Goal: Task Accomplishment & Management: Complete application form

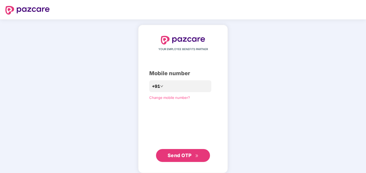
click at [181, 158] on span "Send OTP" at bounding box center [180, 156] width 24 height 6
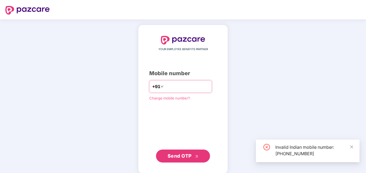
click at [165, 87] on input "**********" at bounding box center [187, 86] width 44 height 9
type input "**********"
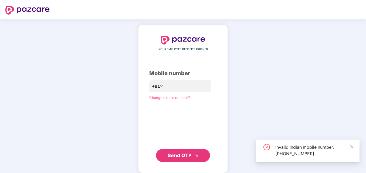
click at [176, 155] on span "Send OTP" at bounding box center [180, 156] width 24 height 6
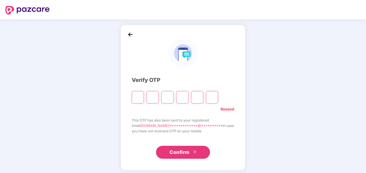
type input "*"
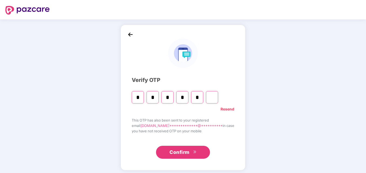
type input "*"
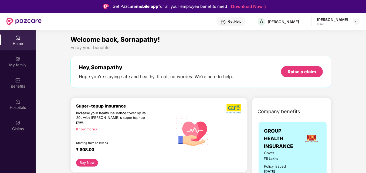
click at [15, 37] on div "Home" at bounding box center [18, 40] width 36 height 20
click at [18, 124] on img at bounding box center [17, 122] width 5 height 5
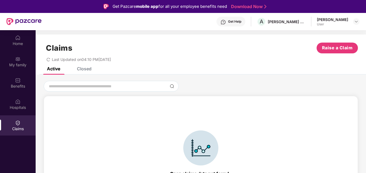
click at [84, 70] on div "Closed" at bounding box center [84, 68] width 15 height 5
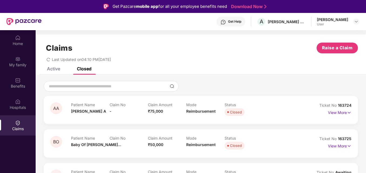
click at [54, 67] on div "Claims Raise a Claim Last Updated on 04:10 PM, 22 Aug 2025" at bounding box center [201, 51] width 330 height 33
click at [55, 70] on div "Active" at bounding box center [53, 68] width 13 height 5
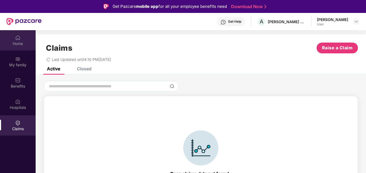
click at [18, 43] on div "Home" at bounding box center [18, 43] width 36 height 5
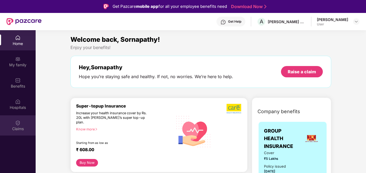
click at [17, 123] on img at bounding box center [17, 122] width 5 height 5
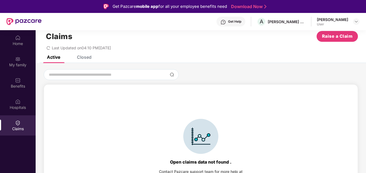
scroll to position [12, 0]
click at [19, 107] on div "Hospitals" at bounding box center [18, 107] width 36 height 5
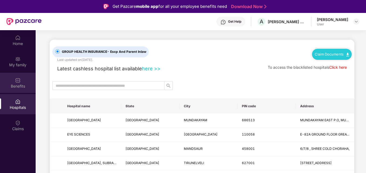
click at [18, 90] on div "Benefits" at bounding box center [18, 83] width 36 height 20
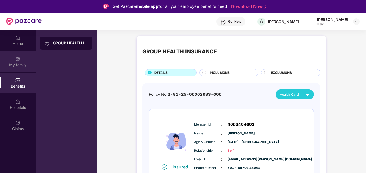
click at [21, 62] on div "My family" at bounding box center [18, 62] width 36 height 20
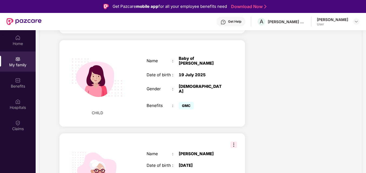
scroll to position [297, 0]
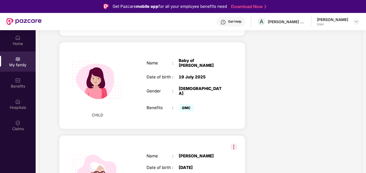
click at [99, 112] on span "CHILD" at bounding box center [97, 115] width 11 height 6
click at [182, 104] on span "GMC" at bounding box center [186, 108] width 15 height 8
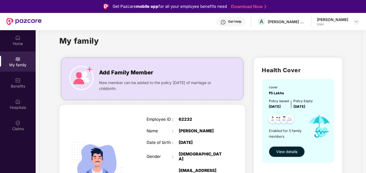
scroll to position [0, 0]
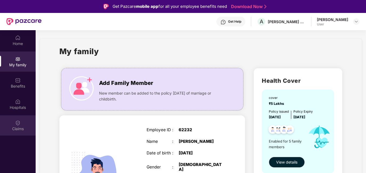
click at [14, 127] on div "Claims" at bounding box center [18, 128] width 36 height 5
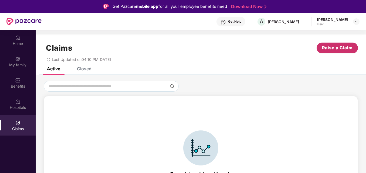
click at [329, 49] on span "Raise a Claim" at bounding box center [337, 48] width 31 height 7
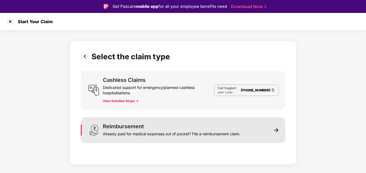
click at [141, 127] on div "Reimbursement" at bounding box center [123, 126] width 41 height 5
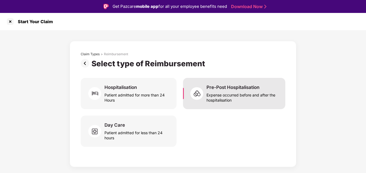
click at [238, 93] on div "Expense occurred before and after the hospitalisation" at bounding box center [242, 96] width 72 height 12
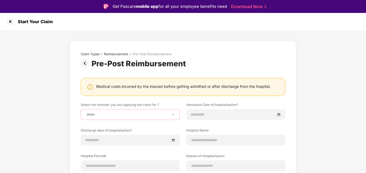
click at [137, 116] on select "**********" at bounding box center [130, 115] width 90 height 4
select select "**********"
click at [85, 113] on select "**********" at bounding box center [130, 115] width 90 height 4
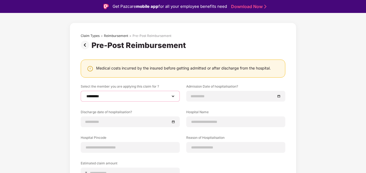
scroll to position [27, 0]
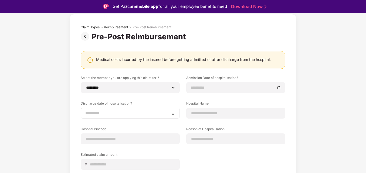
click at [126, 112] on input at bounding box center [127, 113] width 84 height 6
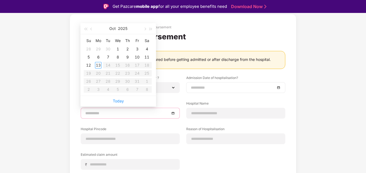
click at [208, 88] on input at bounding box center [233, 88] width 84 height 6
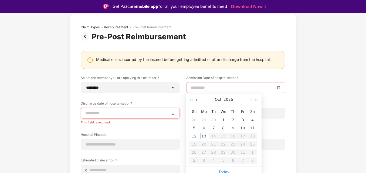
click at [196, 101] on button "button" at bounding box center [197, 99] width 6 height 11
type input "**********"
click at [225, 136] on div "16" at bounding box center [223, 136] width 6 height 6
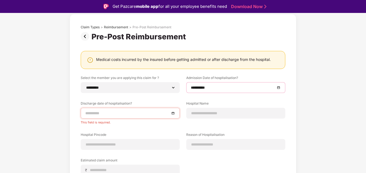
click at [126, 114] on input at bounding box center [127, 113] width 84 height 6
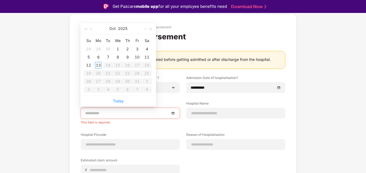
type input "**********"
click at [92, 29] on span "button" at bounding box center [91, 29] width 3 height 3
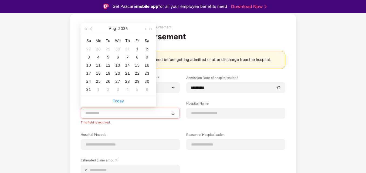
click at [92, 29] on span "button" at bounding box center [91, 29] width 3 height 3
type input "**********"
click at [126, 73] on div "24" at bounding box center [127, 73] width 6 height 6
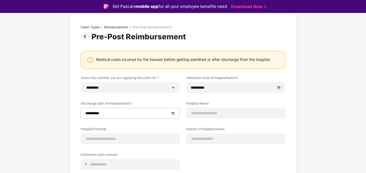
scroll to position [54, 0]
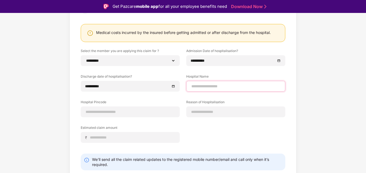
click at [208, 86] on input at bounding box center [236, 87] width 90 height 6
type input "*"
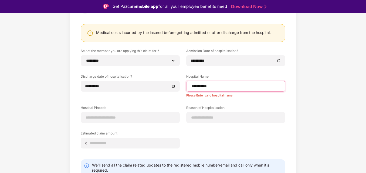
click at [216, 88] on input "**********" at bounding box center [236, 87] width 90 height 6
type input "**********"
click at [240, 101] on div "**********" at bounding box center [183, 103] width 205 height 108
click at [201, 97] on div "Please Enter valid hospital name" at bounding box center [235, 95] width 99 height 6
click at [146, 109] on label "Hospital Pincode" at bounding box center [130, 109] width 99 height 7
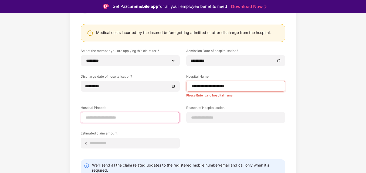
click at [125, 119] on input at bounding box center [130, 118] width 90 height 6
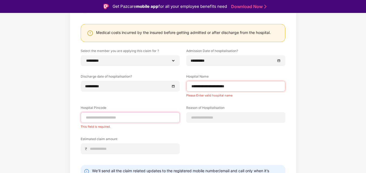
click at [125, 120] on input at bounding box center [130, 118] width 90 height 6
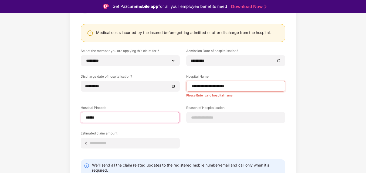
click at [126, 119] on input "******" at bounding box center [130, 118] width 90 height 6
click at [193, 118] on input at bounding box center [236, 118] width 90 height 6
click at [202, 119] on input at bounding box center [236, 118] width 90 height 6
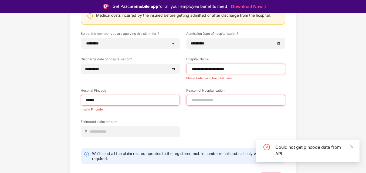
scroll to position [81, 0]
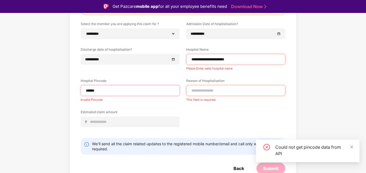
click at [116, 88] on input "******" at bounding box center [130, 91] width 90 height 6
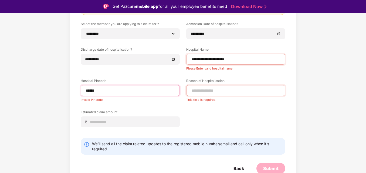
click at [99, 90] on input "******" at bounding box center [130, 91] width 90 height 6
type input "******"
select select "********"
select select "**********"
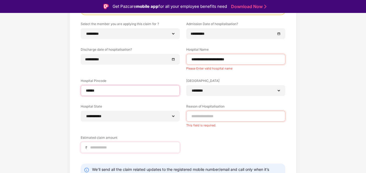
type input "******"
click at [128, 145] on input at bounding box center [133, 148] width 86 height 6
type input "*****"
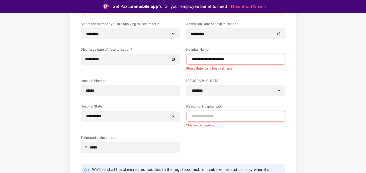
drag, startPoint x: 202, startPoint y: 149, endPoint x: 212, endPoint y: 126, distance: 24.6
click at [202, 148] on div "**********" at bounding box center [183, 92] width 205 height 140
click at [215, 114] on input at bounding box center [236, 117] width 90 height 6
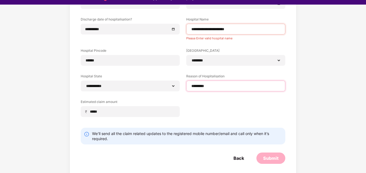
scroll to position [13, 0]
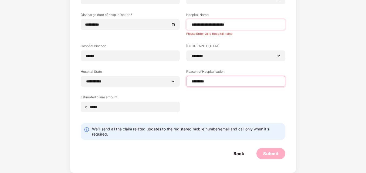
type input "*********"
click at [242, 29] on div "**********" at bounding box center [235, 24] width 99 height 11
click at [240, 24] on input "**********" at bounding box center [236, 25] width 90 height 6
click at [197, 25] on input "**********" at bounding box center [236, 25] width 90 height 6
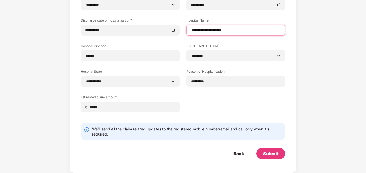
scroll to position [97, 0]
type input "**********"
drag, startPoint x: 251, startPoint y: 38, endPoint x: 247, endPoint y: 45, distance: 7.5
click at [251, 39] on div "**********" at bounding box center [183, 56] width 205 height 128
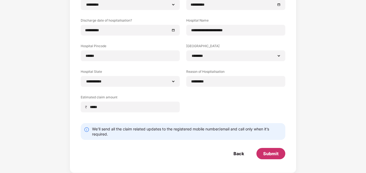
click at [268, 156] on div "Submit" at bounding box center [270, 154] width 15 height 6
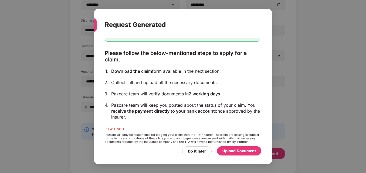
scroll to position [43, 0]
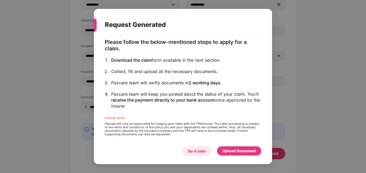
click at [203, 151] on div "Do it later" at bounding box center [197, 151] width 18 height 6
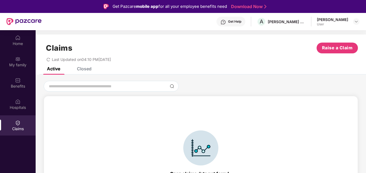
scroll to position [12, 0]
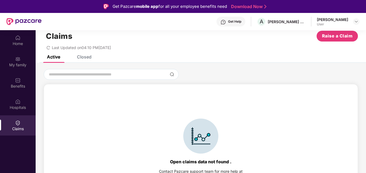
click at [85, 56] on div "Closed" at bounding box center [84, 56] width 15 height 5
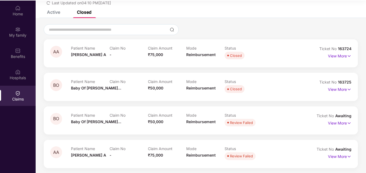
scroll to position [30, 0]
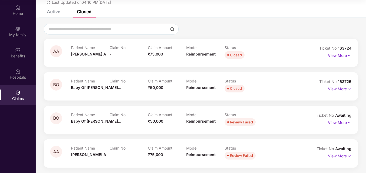
click at [80, 49] on p "Patient Name" at bounding box center [90, 47] width 38 height 5
click at [82, 56] on span "[PERSON_NAME] A" at bounding box center [88, 54] width 35 height 5
click at [343, 56] on p "View More" at bounding box center [339, 54] width 23 height 7
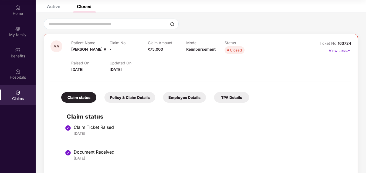
scroll to position [27, 0]
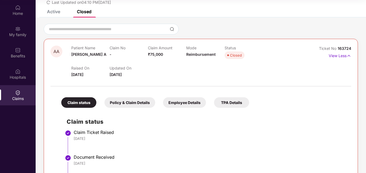
click at [134, 102] on div "Policy & Claim Details" at bounding box center [129, 102] width 51 height 11
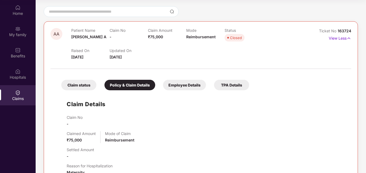
scroll to position [54, 0]
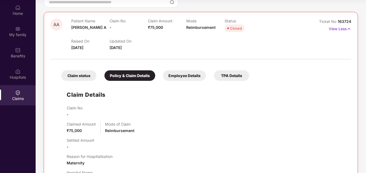
click at [76, 77] on div "Claim status" at bounding box center [78, 75] width 35 height 11
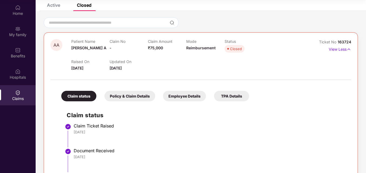
scroll to position [24, 0]
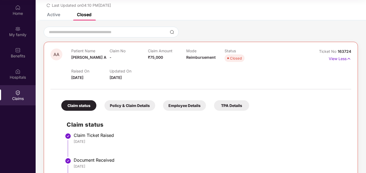
click at [130, 106] on div "Policy & Claim Details" at bounding box center [129, 105] width 51 height 11
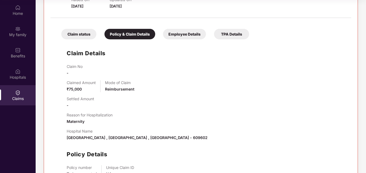
scroll to position [105, 0]
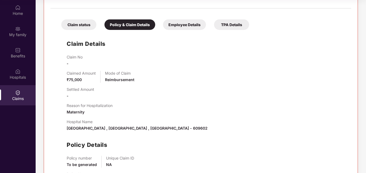
click at [229, 23] on div "TPA Details" at bounding box center [231, 24] width 35 height 11
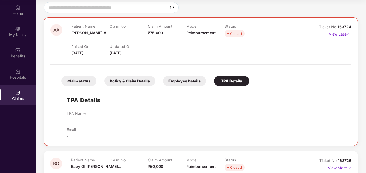
scroll to position [47, 0]
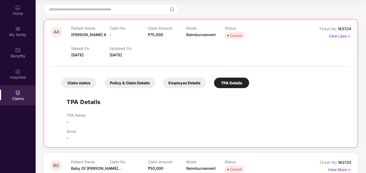
click at [177, 81] on div "Employee Details" at bounding box center [184, 83] width 43 height 11
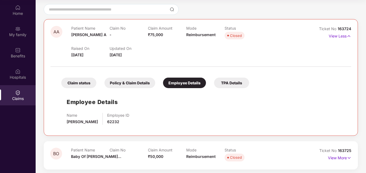
click at [124, 82] on div "Policy & Claim Details" at bounding box center [129, 83] width 51 height 11
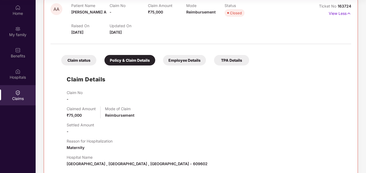
scroll to position [0, 0]
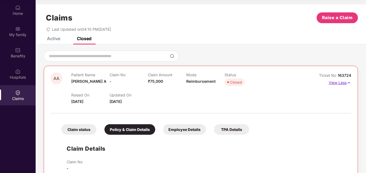
click at [342, 84] on p "View Less" at bounding box center [340, 82] width 22 height 7
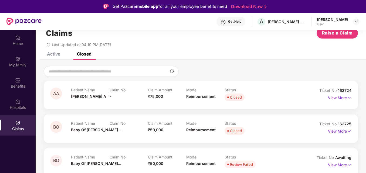
scroll to position [27, 0]
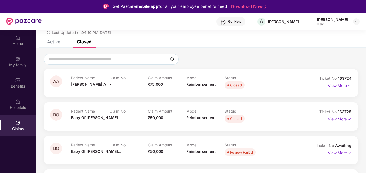
click at [68, 120] on div "BO" at bounding box center [60, 116] width 21 height 15
click at [79, 120] on span "Baby Of [PERSON_NAME]..." at bounding box center [96, 118] width 50 height 5
click at [350, 120] on img at bounding box center [349, 119] width 5 height 6
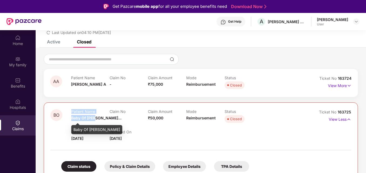
drag, startPoint x: 68, startPoint y: 118, endPoint x: 96, endPoint y: 117, distance: 28.1
click at [96, 117] on div "BO Patient Name Baby Of Abina... Claim No - Claim Amount ₹50,000 Mode Reimburse…" at bounding box center [175, 125] width 250 height 32
drag, startPoint x: 96, startPoint y: 117, endPoint x: 77, endPoint y: 119, distance: 18.7
click at [77, 119] on span "Baby Of [PERSON_NAME]..." at bounding box center [96, 118] width 50 height 5
drag, startPoint x: 74, startPoint y: 129, endPoint x: 103, endPoint y: 130, distance: 29.2
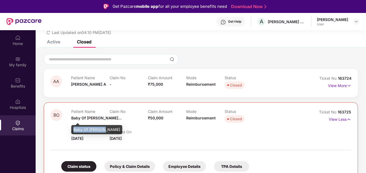
click at [103, 130] on div "Baby Of [PERSON_NAME]" at bounding box center [96, 129] width 51 height 9
copy div "Baby Of [PERSON_NAME]"
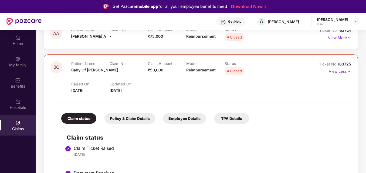
scroll to position [108, 0]
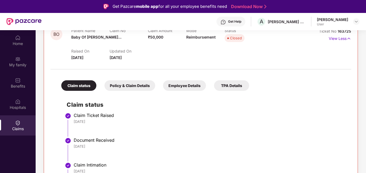
click at [130, 84] on div "Policy & Claim Details" at bounding box center [129, 85] width 51 height 11
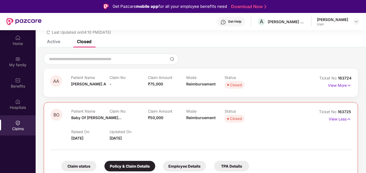
scroll to position [27, 0]
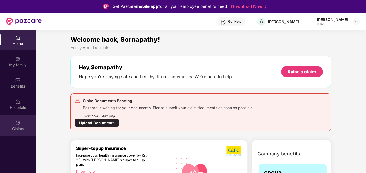
click at [15, 120] on div "Claims" at bounding box center [18, 126] width 36 height 20
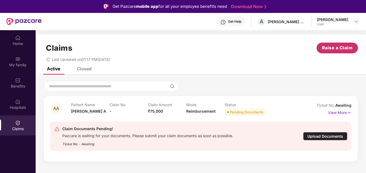
click at [334, 47] on span "Raise a Claim" at bounding box center [337, 48] width 31 height 7
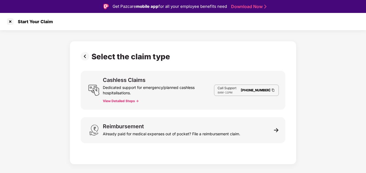
scroll to position [13, 0]
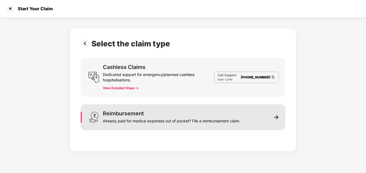
click at [126, 117] on div "Already paid for medical expenses out of pocket? File a reimbursement claim." at bounding box center [171, 120] width 137 height 8
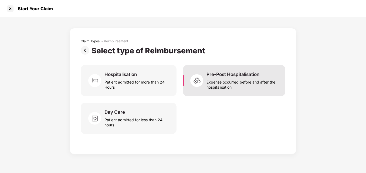
click at [228, 77] on div "Expense occurred before and after the hospitalisation" at bounding box center [242, 83] width 72 height 12
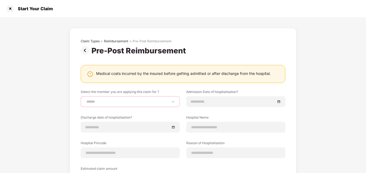
click at [108, 100] on select "**********" at bounding box center [130, 102] width 90 height 4
select select "**********"
click at [85, 100] on select "**********" at bounding box center [130, 102] width 90 height 4
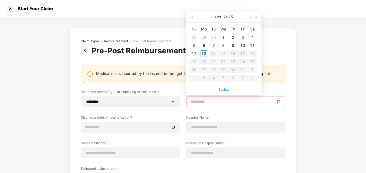
click at [221, 101] on input at bounding box center [233, 102] width 84 height 6
type input "**********"
click at [199, 20] on button "button" at bounding box center [197, 17] width 6 height 11
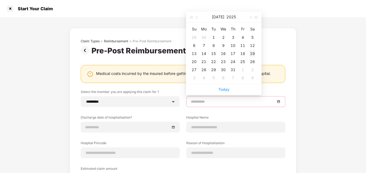
type input "**********"
click at [251, 54] on div "19" at bounding box center [252, 53] width 6 height 6
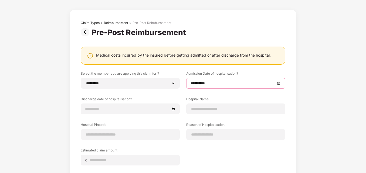
scroll to position [27, 0]
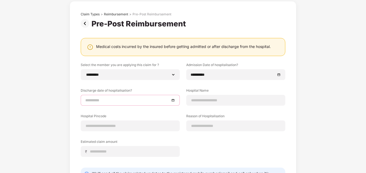
click at [138, 101] on input at bounding box center [127, 100] width 84 height 6
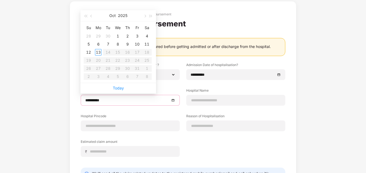
type input "**********"
click at [93, 16] on span "button" at bounding box center [91, 16] width 3 height 3
type input "**********"
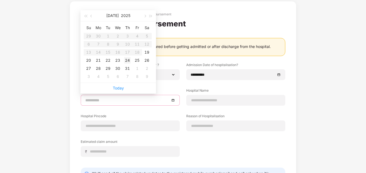
click at [127, 59] on div "24" at bounding box center [127, 60] width 6 height 6
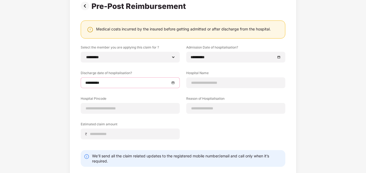
scroll to position [54, 0]
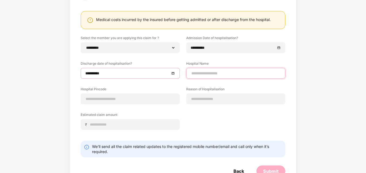
click at [201, 72] on input at bounding box center [236, 74] width 90 height 6
type input "**********"
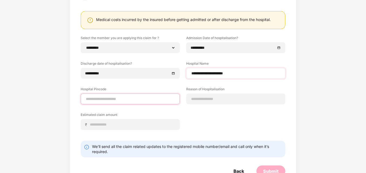
type input "******"
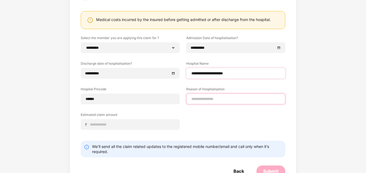
type input "*********"
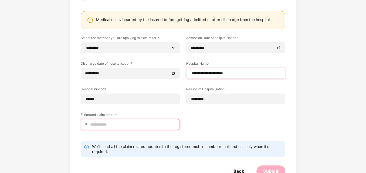
type input "*****"
select select "********"
select select "**********"
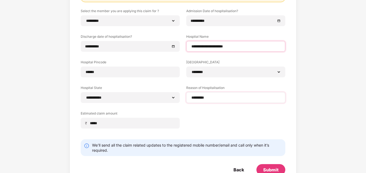
scroll to position [97, 0]
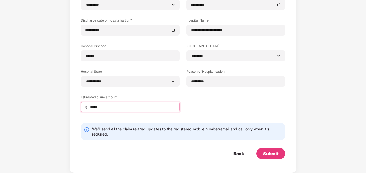
click at [94, 108] on input "*****" at bounding box center [133, 107] width 86 height 6
type input "*****"
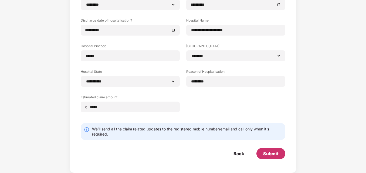
click at [270, 156] on div "Submit" at bounding box center [270, 154] width 15 height 6
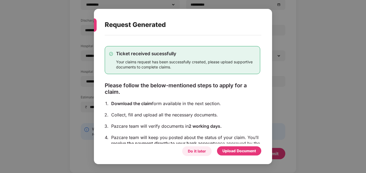
click at [199, 151] on div "Do it later" at bounding box center [197, 151] width 18 height 6
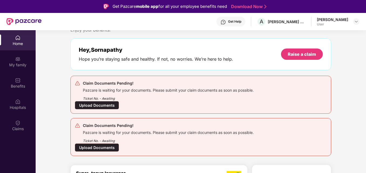
scroll to position [27, 0]
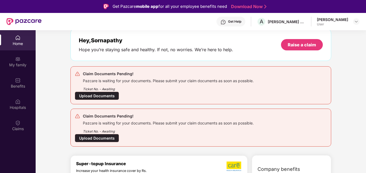
click at [184, 71] on div "Claim Documents Pending!" at bounding box center [168, 74] width 171 height 6
click at [304, 47] on div "Raise a claim" at bounding box center [302, 45] width 28 height 6
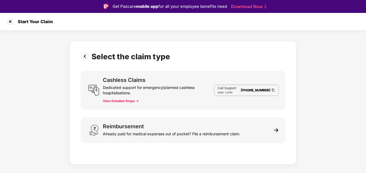
scroll to position [0, 0]
click at [8, 18] on div at bounding box center [10, 21] width 9 height 9
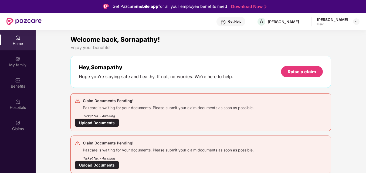
click at [112, 109] on div "Pazcare is waiting for your documents. Please submit your claim documents as so…" at bounding box center [168, 107] width 171 height 6
click at [104, 120] on div "Upload Documents" at bounding box center [97, 123] width 44 height 8
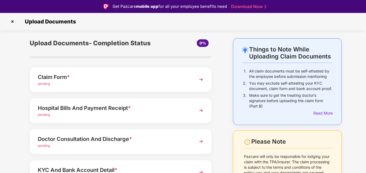
click at [200, 79] on img at bounding box center [201, 80] width 10 height 10
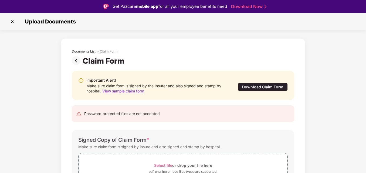
click at [12, 22] on img at bounding box center [12, 21] width 9 height 9
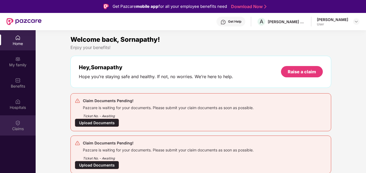
click at [22, 126] on div "Claims" at bounding box center [18, 126] width 36 height 20
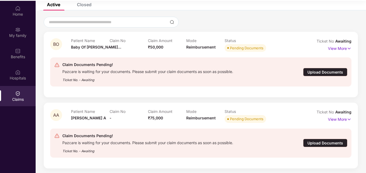
scroll to position [30, 0]
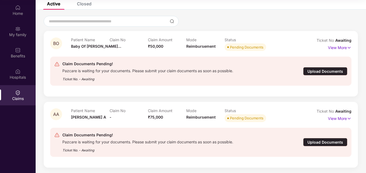
click at [309, 141] on div "Upload Documents" at bounding box center [325, 142] width 44 height 8
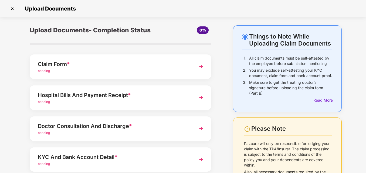
click at [200, 66] on img at bounding box center [201, 67] width 10 height 10
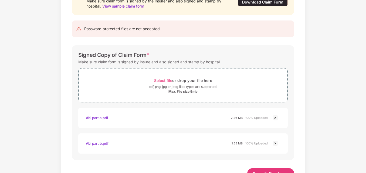
scroll to position [92, 0]
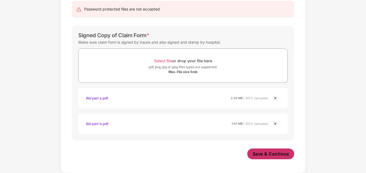
click at [262, 156] on span "Save & Continue" at bounding box center [271, 154] width 36 height 6
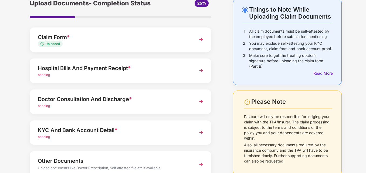
scroll to position [54, 0]
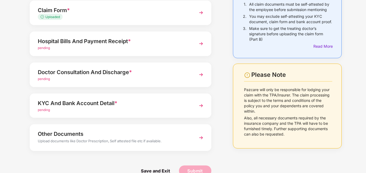
click at [48, 112] on span "pending" at bounding box center [44, 110] width 12 height 4
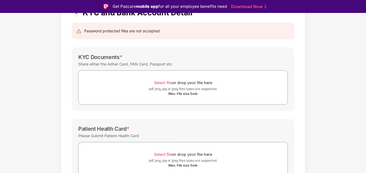
scroll to position [42, 0]
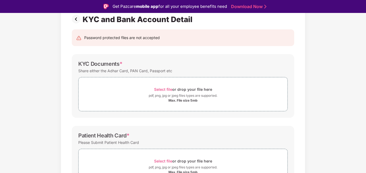
click at [43, 65] on div "Documents List > KYC and Bank Account Detail KYC and Bank Account Detail Passwo…" at bounding box center [183, 145] width 366 height 297
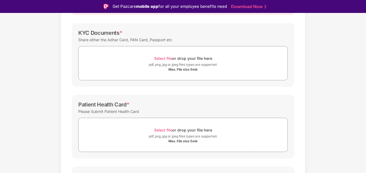
scroll to position [123, 0]
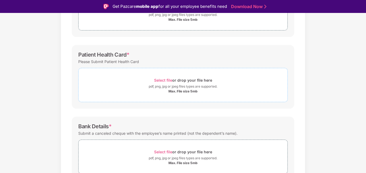
click at [188, 82] on div "Select file or drop your file here" at bounding box center [183, 80] width 58 height 7
click at [219, 86] on div "pdf, png, jpg or jpeg files types are supported." at bounding box center [183, 86] width 209 height 5
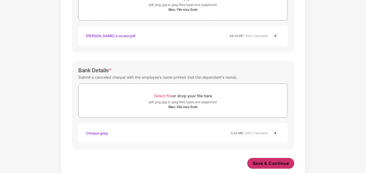
scroll to position [201, 0]
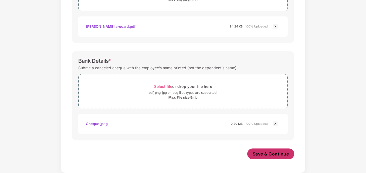
click at [266, 156] on span "Save & Continue" at bounding box center [271, 154] width 36 height 6
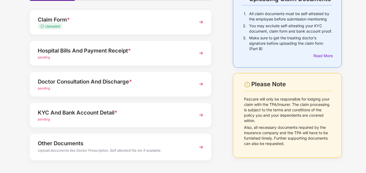
scroll to position [54, 0]
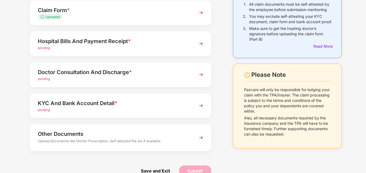
click at [201, 106] on img at bounding box center [201, 106] width 10 height 10
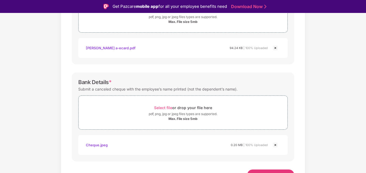
scroll to position [226, 0]
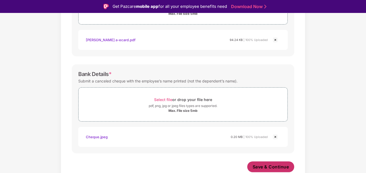
click at [280, 168] on span "Save & Continue" at bounding box center [271, 167] width 36 height 6
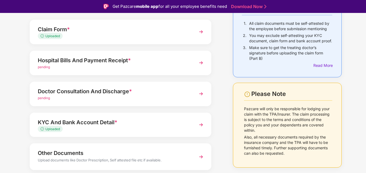
scroll to position [38, 0]
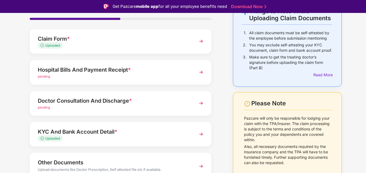
click at [200, 73] on img at bounding box center [201, 72] width 10 height 10
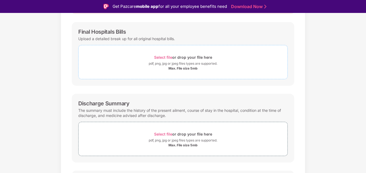
scroll to position [0, 0]
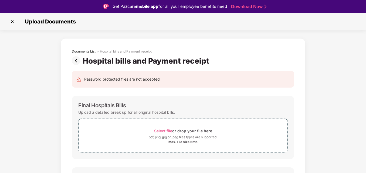
click at [9, 20] on img at bounding box center [12, 21] width 9 height 9
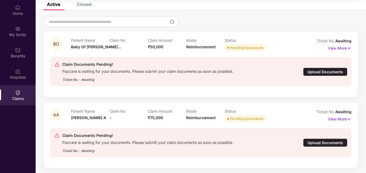
scroll to position [35, 0]
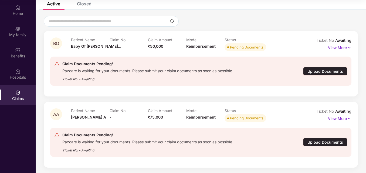
click at [319, 73] on div "Upload Documents" at bounding box center [325, 71] width 44 height 8
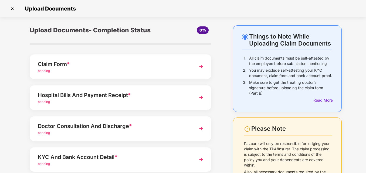
scroll to position [0, 0]
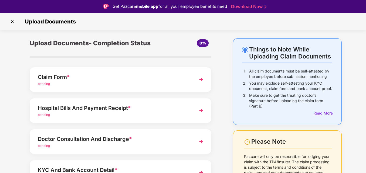
click at [11, 20] on img at bounding box center [12, 21] width 9 height 9
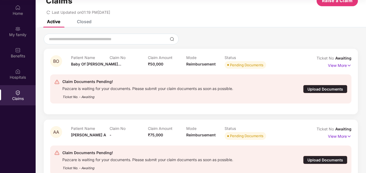
scroll to position [35, 0]
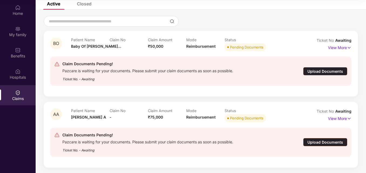
click at [321, 144] on div "Upload Documents" at bounding box center [325, 142] width 44 height 8
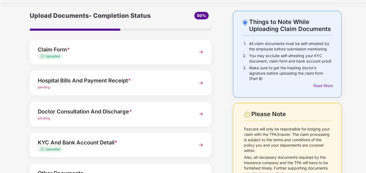
scroll to position [27, 0]
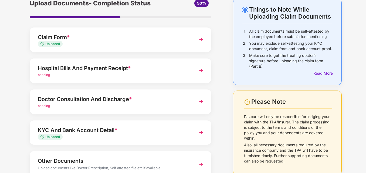
click at [63, 98] on div "Doctor Consultation And Discharge *" at bounding box center [113, 99] width 151 height 9
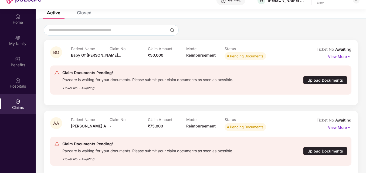
scroll to position [30, 0]
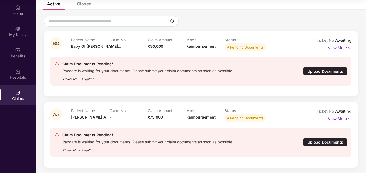
click at [313, 143] on div "Upload Documents" at bounding box center [325, 142] width 44 height 8
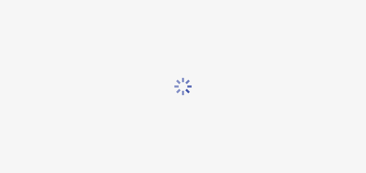
scroll to position [0, 0]
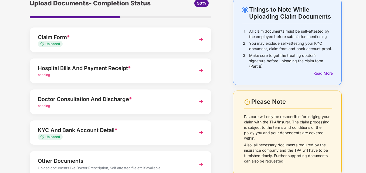
click at [204, 71] on img at bounding box center [201, 71] width 10 height 10
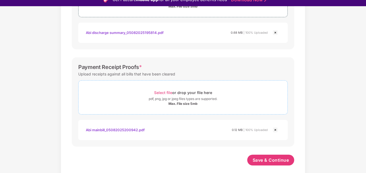
scroll to position [13, 0]
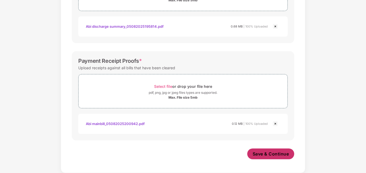
click at [260, 153] on span "Save & Continue" at bounding box center [271, 154] width 36 height 6
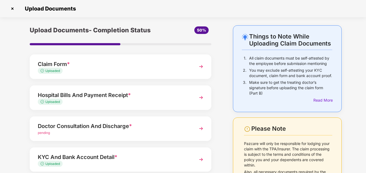
click at [201, 97] on img at bounding box center [201, 98] width 10 height 10
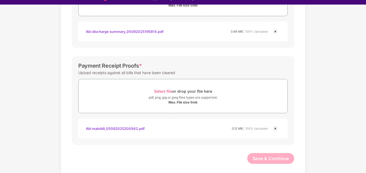
scroll to position [13, 0]
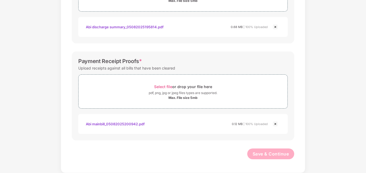
click at [190, 154] on div "Save & Continue" at bounding box center [183, 155] width 222 height 13
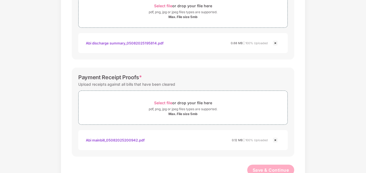
scroll to position [243, 0]
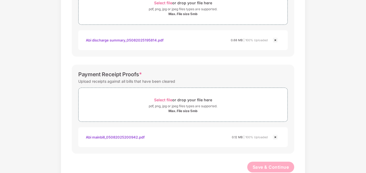
click at [169, 170] on div "Save & Continue" at bounding box center [183, 168] width 222 height 13
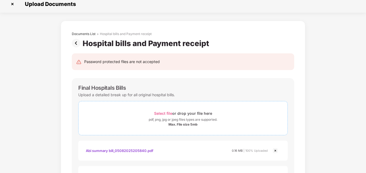
scroll to position [0, 0]
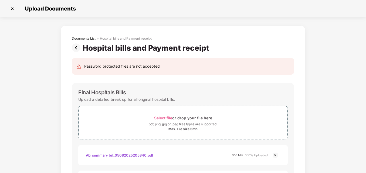
click at [75, 46] on img at bounding box center [77, 47] width 11 height 9
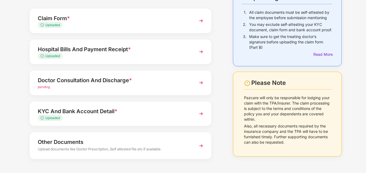
scroll to position [54, 0]
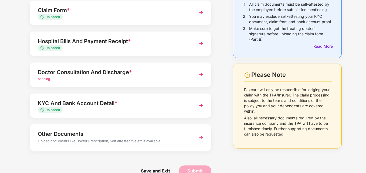
click at [199, 42] on img at bounding box center [201, 44] width 10 height 10
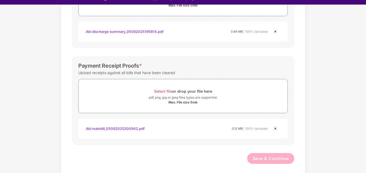
scroll to position [13, 0]
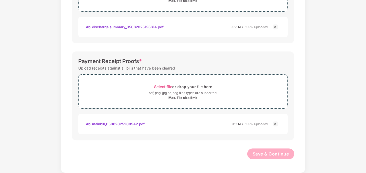
click at [178, 152] on div "Save & Continue" at bounding box center [183, 155] width 222 height 13
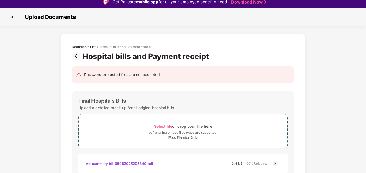
scroll to position [0, 0]
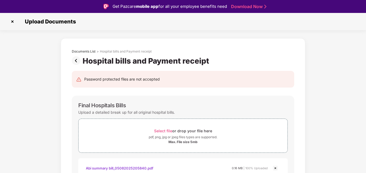
click at [13, 23] on img at bounding box center [12, 21] width 9 height 9
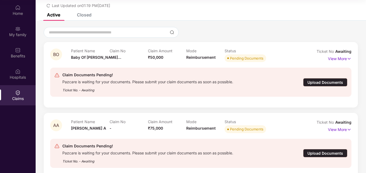
scroll to position [35, 0]
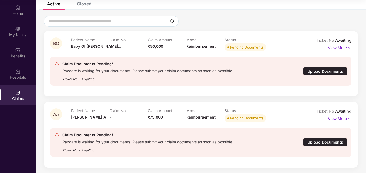
click at [314, 141] on div "Upload Documents" at bounding box center [325, 142] width 44 height 8
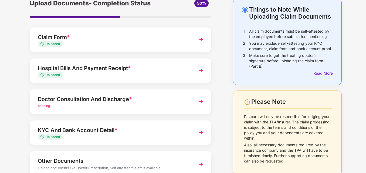
scroll to position [65, 0]
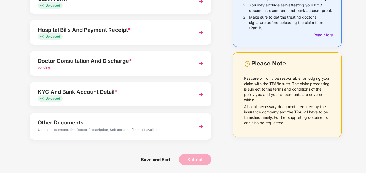
click at [55, 63] on div "Doctor Consultation And Discharge *" at bounding box center [113, 61] width 151 height 9
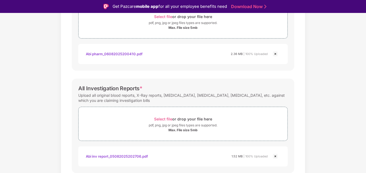
scroll to position [232, 0]
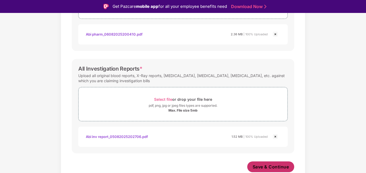
click at [256, 169] on span "Save & Continue" at bounding box center [271, 167] width 36 height 6
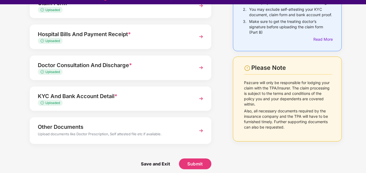
scroll to position [13, 0]
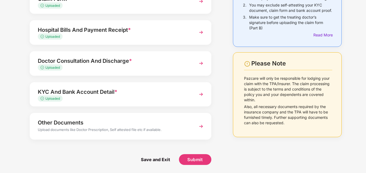
click at [60, 131] on div "Upload documents like Doctor Prescription, Self attested file etc if available." at bounding box center [113, 130] width 151 height 7
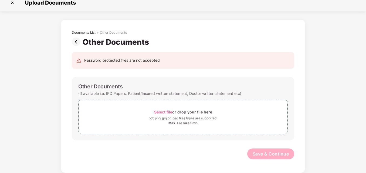
click at [149, 93] on div "(If available i.e. IPD Papers, Patient/Insured written statement, Doctor writte…" at bounding box center [159, 93] width 163 height 7
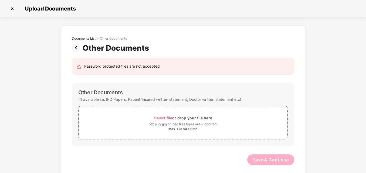
click at [13, 10] on img at bounding box center [12, 8] width 9 height 9
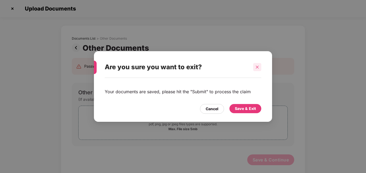
click at [259, 67] on div at bounding box center [257, 67] width 8 height 8
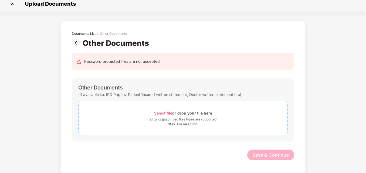
scroll to position [6, 0]
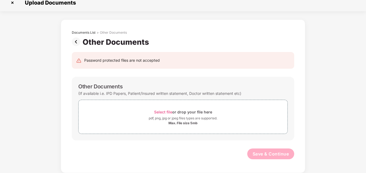
click at [12, 4] on img at bounding box center [12, 2] width 9 height 9
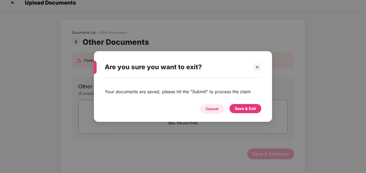
click at [219, 110] on div "Cancel" at bounding box center [212, 109] width 24 height 10
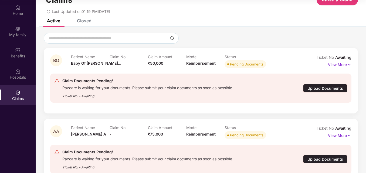
scroll to position [35, 0]
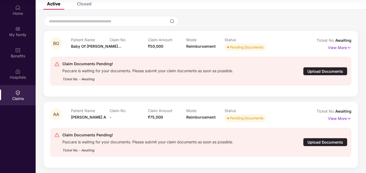
click at [322, 145] on div "Upload Documents" at bounding box center [325, 142] width 44 height 8
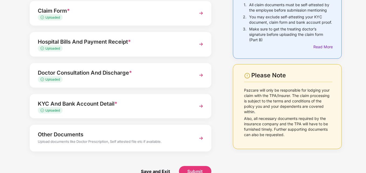
scroll to position [54, 0]
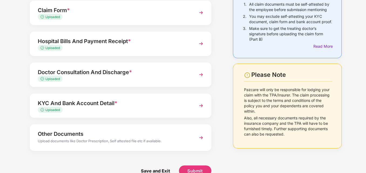
click at [82, 43] on div "Hospital Bills And Payment Receipt *" at bounding box center [113, 41] width 151 height 9
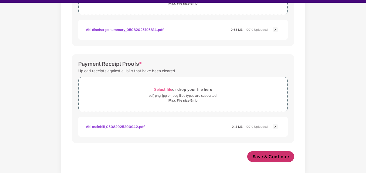
scroll to position [13, 0]
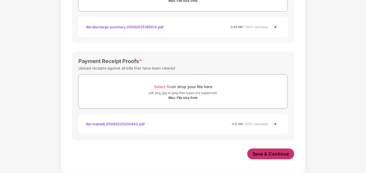
click at [274, 157] on span "Save & Continue" at bounding box center [271, 154] width 36 height 6
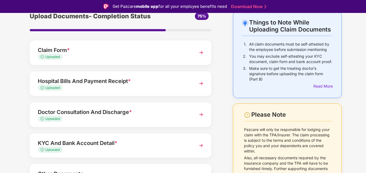
scroll to position [54, 0]
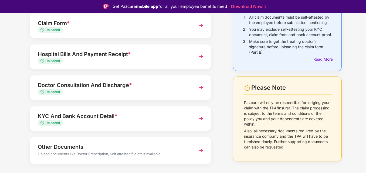
click at [77, 85] on div "Doctor Consultation And Discharge *" at bounding box center [113, 85] width 151 height 9
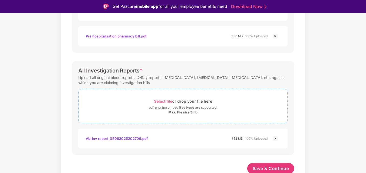
scroll to position [256, 0]
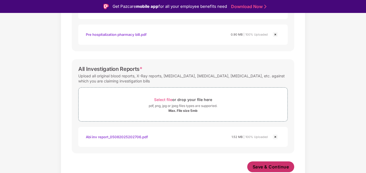
click at [276, 166] on span "Save & Continue" at bounding box center [271, 167] width 36 height 6
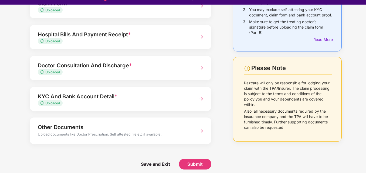
scroll to position [13, 0]
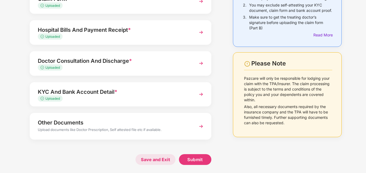
click at [152, 161] on span "Save and Exit" at bounding box center [155, 159] width 40 height 11
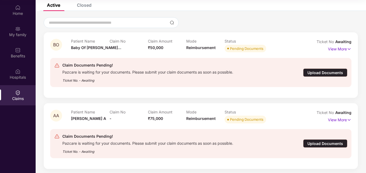
scroll to position [35, 0]
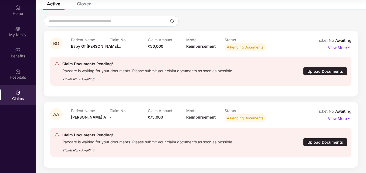
click at [310, 70] on div "Upload Documents" at bounding box center [325, 71] width 44 height 8
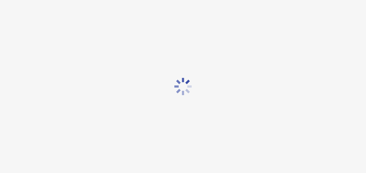
scroll to position [0, 0]
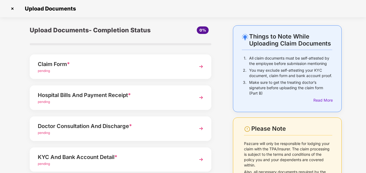
click at [198, 65] on img at bounding box center [201, 67] width 10 height 10
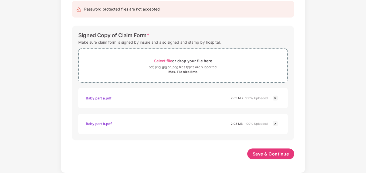
scroll to position [92, 0]
click at [267, 153] on span "Save & Continue" at bounding box center [271, 154] width 36 height 6
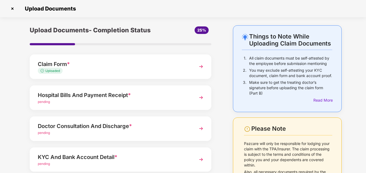
scroll to position [27, 0]
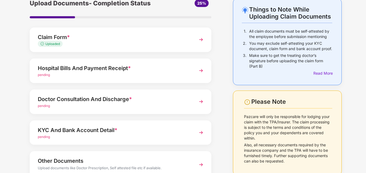
click at [41, 136] on span "pending" at bounding box center [44, 137] width 12 height 4
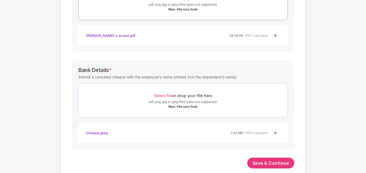
scroll to position [226, 0]
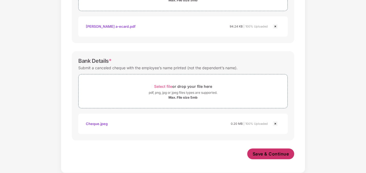
click at [262, 153] on span "Save & Continue" at bounding box center [271, 154] width 36 height 6
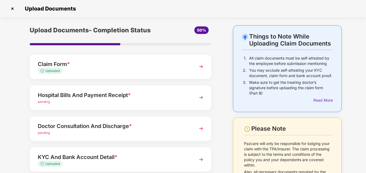
scroll to position [54, 0]
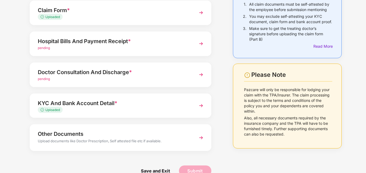
click at [48, 47] on span "pending" at bounding box center [44, 48] width 12 height 4
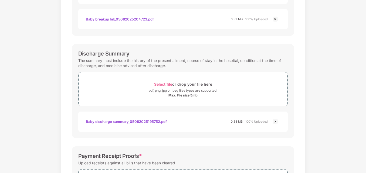
scroll to position [257, 0]
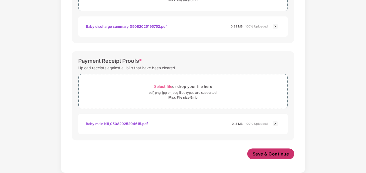
click at [267, 153] on span "Save & Continue" at bounding box center [271, 154] width 36 height 6
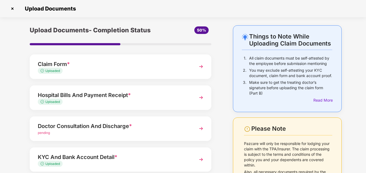
scroll to position [54, 0]
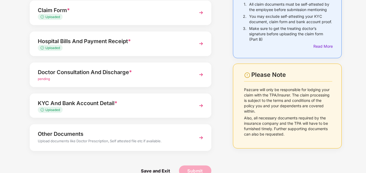
click at [71, 73] on div "Doctor Consultation And Discharge *" at bounding box center [113, 72] width 151 height 9
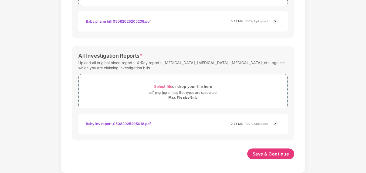
scroll to position [232, 0]
click at [261, 154] on span "Save & Continue" at bounding box center [271, 154] width 36 height 6
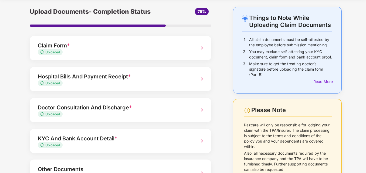
scroll to position [27, 0]
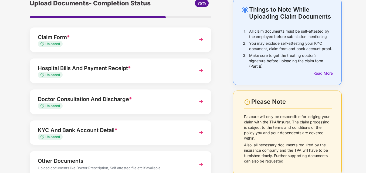
click at [77, 68] on div "Hospital Bills And Payment Receipt *" at bounding box center [113, 68] width 151 height 9
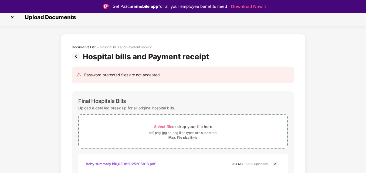
scroll to position [0, 0]
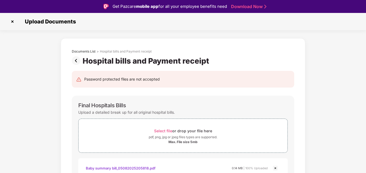
click at [15, 20] on img at bounding box center [12, 21] width 9 height 9
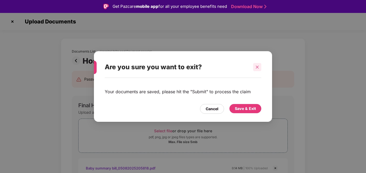
click at [254, 67] on div at bounding box center [257, 67] width 8 height 8
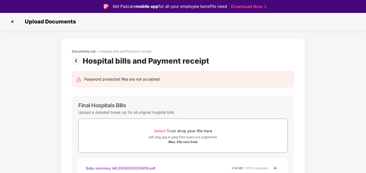
click at [75, 61] on img at bounding box center [77, 60] width 11 height 9
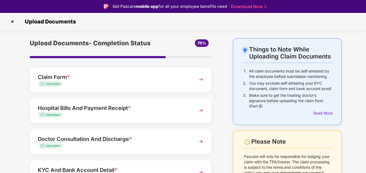
click at [69, 140] on div "Doctor Consultation And Discharge *" at bounding box center [113, 139] width 151 height 9
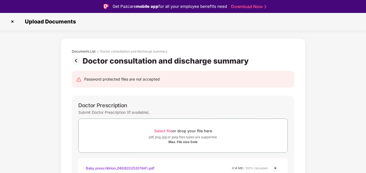
click at [76, 64] on img at bounding box center [77, 60] width 11 height 9
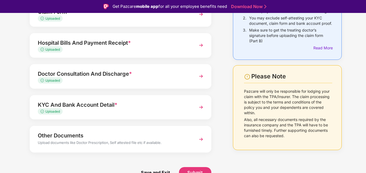
scroll to position [13, 0]
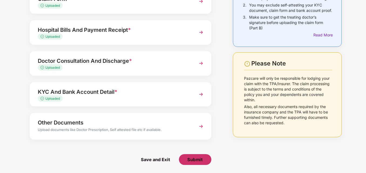
click at [192, 160] on span "Submit" at bounding box center [194, 160] width 15 height 6
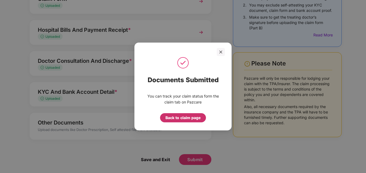
click at [181, 118] on div "Back to claim page" at bounding box center [182, 118] width 35 height 6
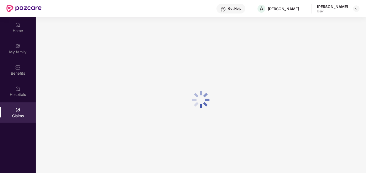
scroll to position [0, 0]
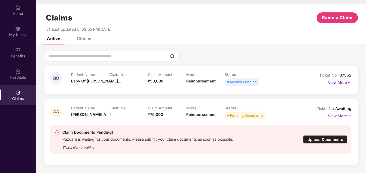
click at [313, 140] on div "Upload Documents" at bounding box center [325, 139] width 44 height 8
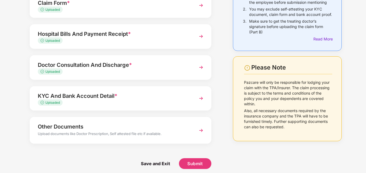
scroll to position [65, 0]
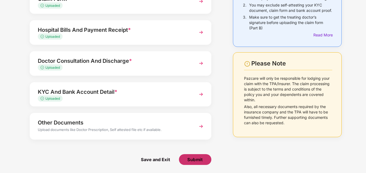
click at [191, 161] on span "Submit" at bounding box center [194, 160] width 15 height 6
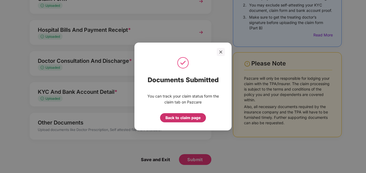
click at [187, 119] on div "Back to claim page" at bounding box center [182, 118] width 35 height 6
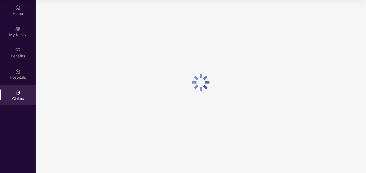
scroll to position [0, 0]
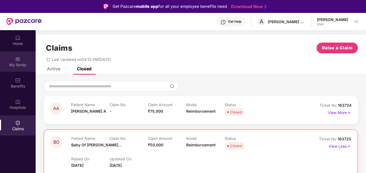
click at [17, 63] on div "My family" at bounding box center [18, 64] width 36 height 5
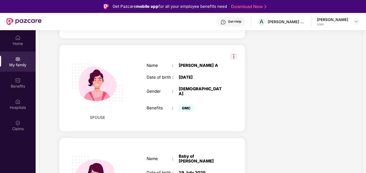
scroll to position [189, 0]
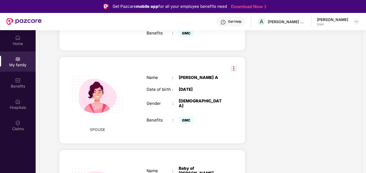
click at [234, 65] on img at bounding box center [233, 68] width 6 height 6
click at [227, 97] on div "Name : [PERSON_NAME] A Date of birth : [DEMOGRAPHIC_DATA] Gender : [DEMOGRAPHIC…" at bounding box center [184, 101] width 87 height 64
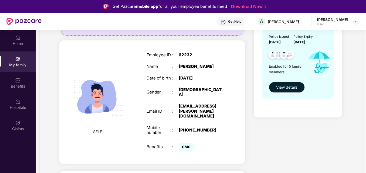
scroll to position [0, 0]
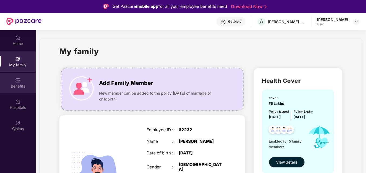
click at [18, 83] on img at bounding box center [17, 80] width 5 height 5
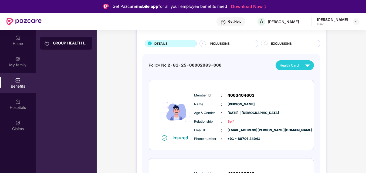
scroll to position [27, 0]
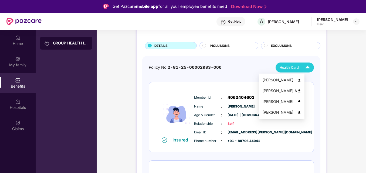
click at [301, 91] on img at bounding box center [299, 91] width 4 height 4
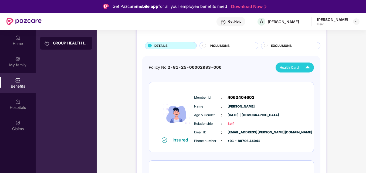
scroll to position [54, 0]
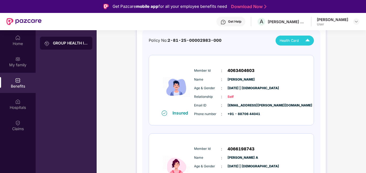
click at [282, 72] on div "Member Id : 4063404603" at bounding box center [247, 70] width 107 height 6
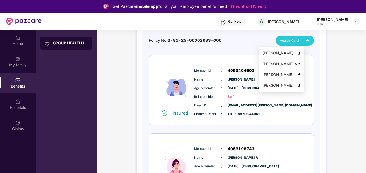
click at [307, 38] on img at bounding box center [307, 40] width 9 height 9
click at [301, 55] on img at bounding box center [299, 53] width 4 height 4
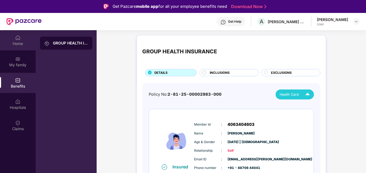
click at [16, 44] on div "Home" at bounding box center [18, 43] width 36 height 5
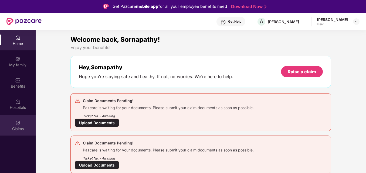
click at [16, 126] on img at bounding box center [17, 122] width 5 height 5
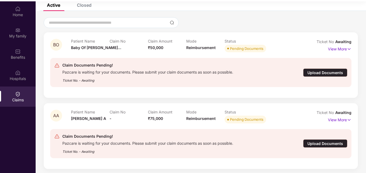
scroll to position [30, 0]
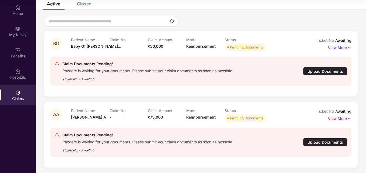
click at [76, 135] on div "Claim Documents Pending!" at bounding box center [147, 135] width 171 height 6
click at [319, 141] on div "Upload Documents" at bounding box center [325, 142] width 44 height 8
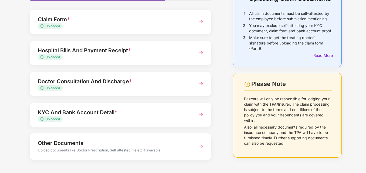
scroll to position [54, 0]
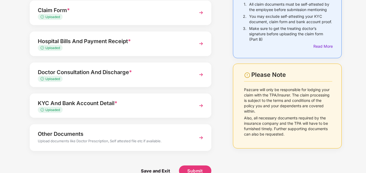
click at [93, 46] on div "Uploaded" at bounding box center [113, 48] width 151 height 5
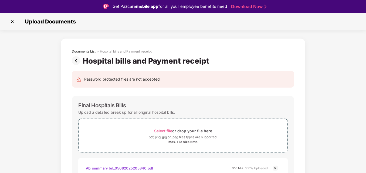
click at [76, 60] on img at bounding box center [77, 60] width 11 height 9
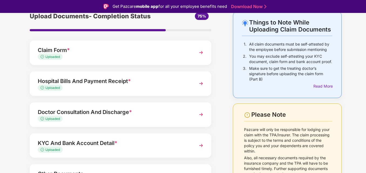
scroll to position [54, 0]
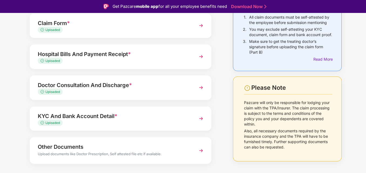
click at [89, 86] on div "Doctor Consultation And Discharge *" at bounding box center [113, 85] width 151 height 9
